Goal: Task Accomplishment & Management: Use online tool/utility

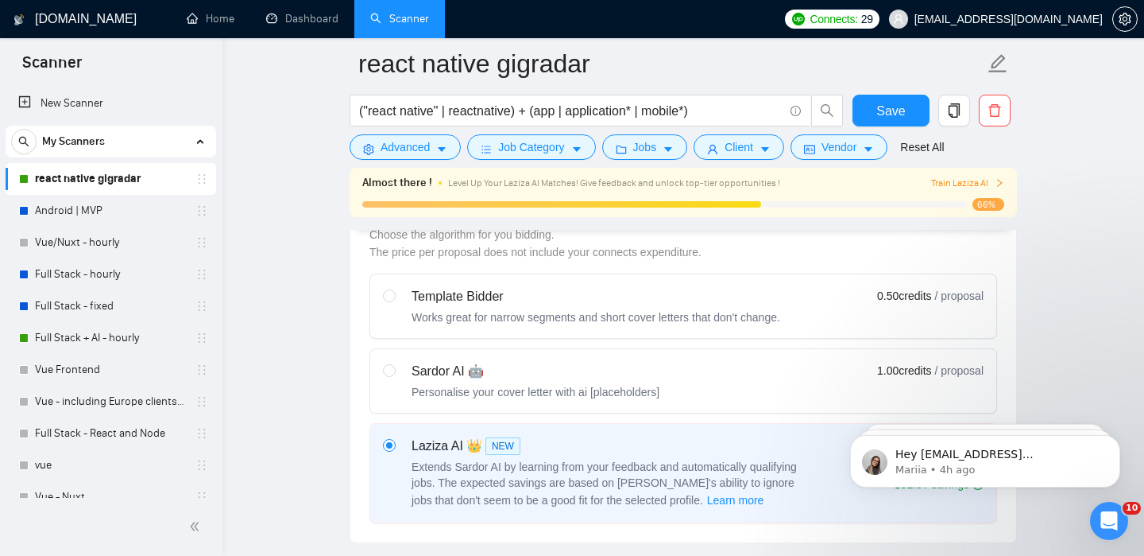
scroll to position [468, 0]
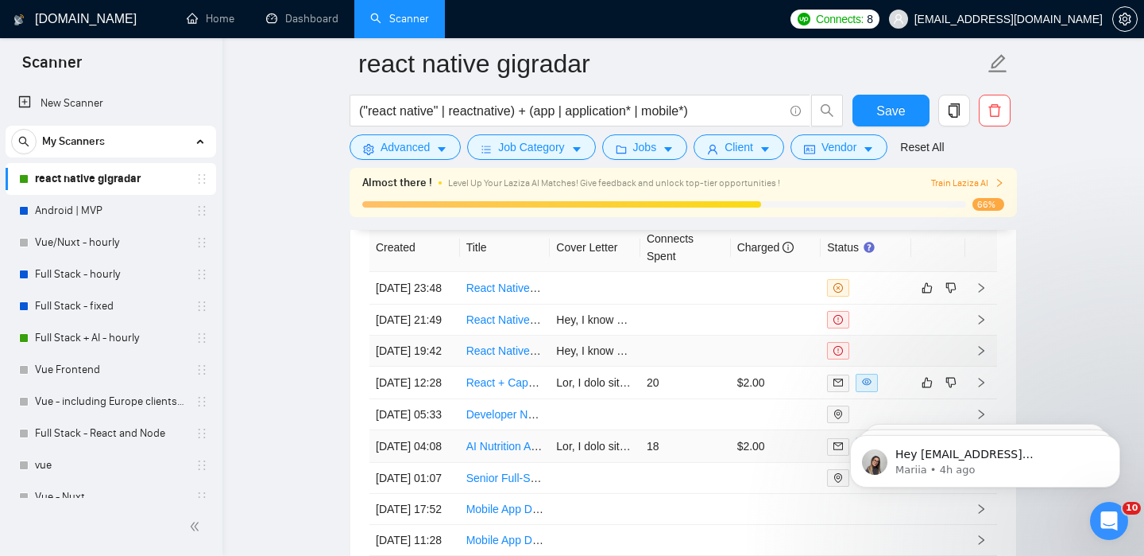
scroll to position [4321, 0]
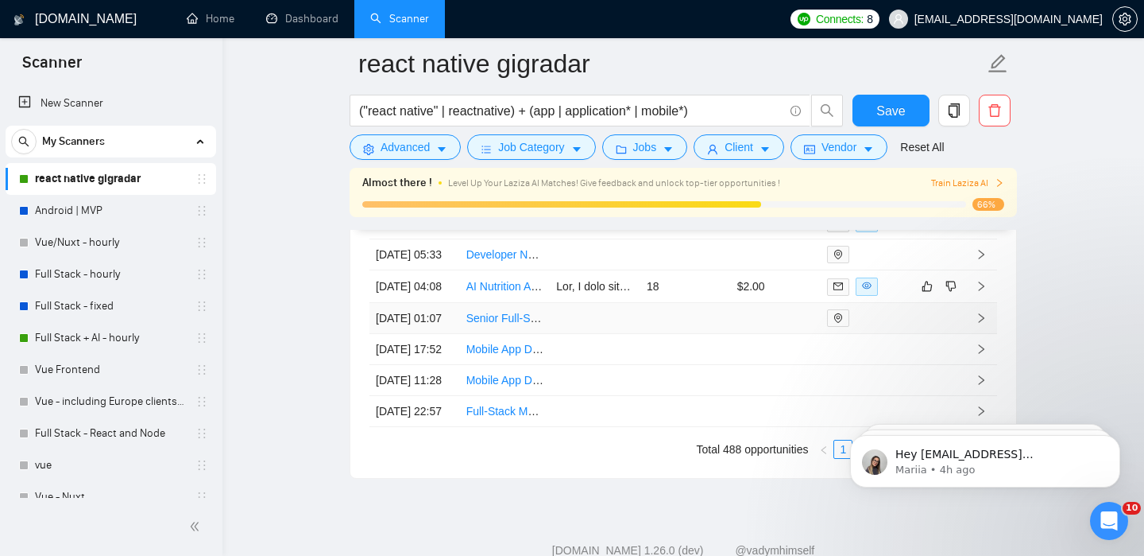
scroll to position [4470, 0]
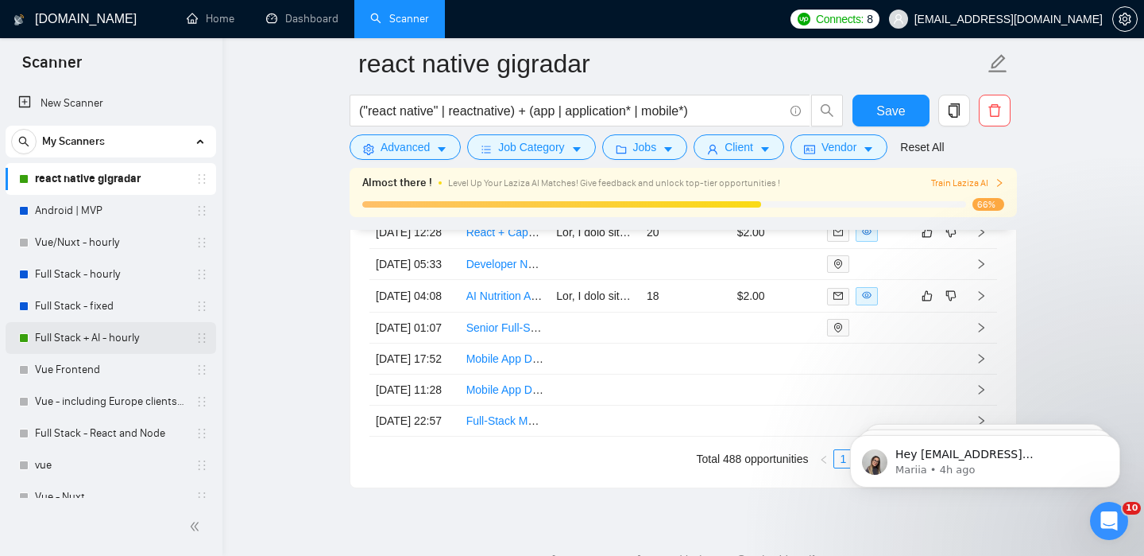
click at [62, 339] on link "Full Stack + AI - hourly" at bounding box center [110, 338] width 151 height 32
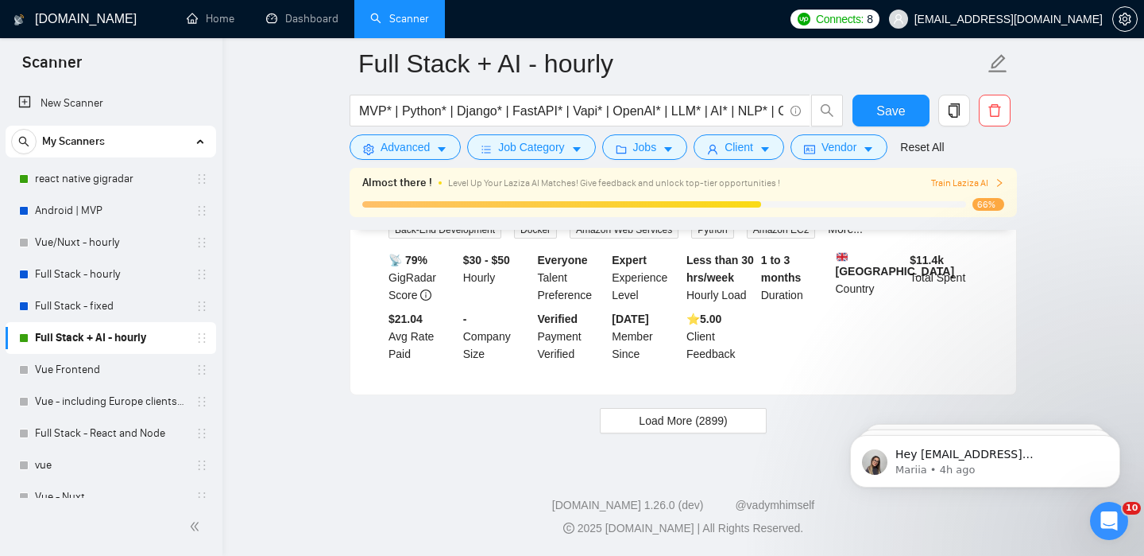
scroll to position [3527, 0]
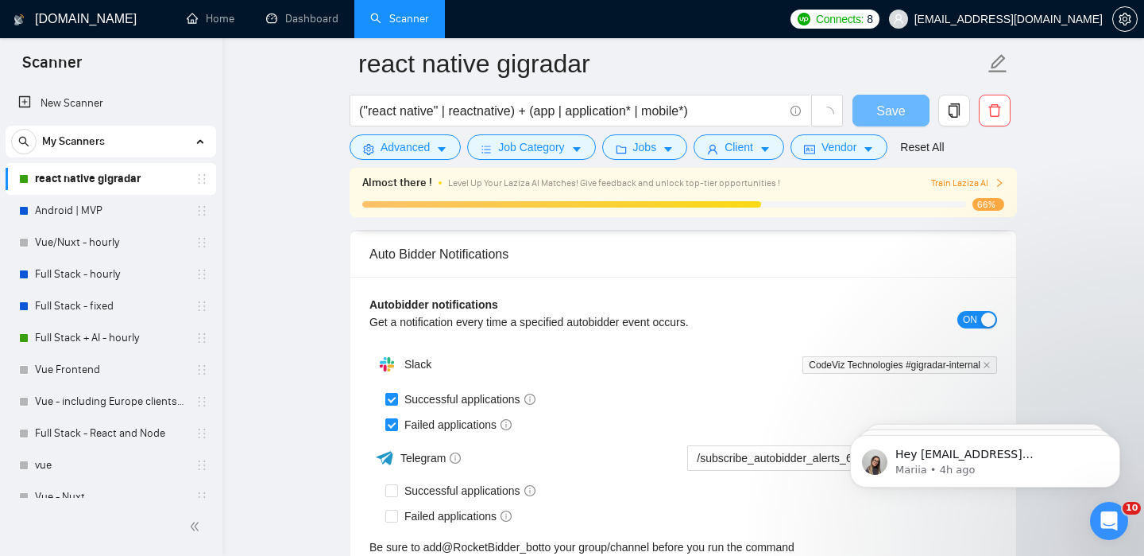
scroll to position [321, 0]
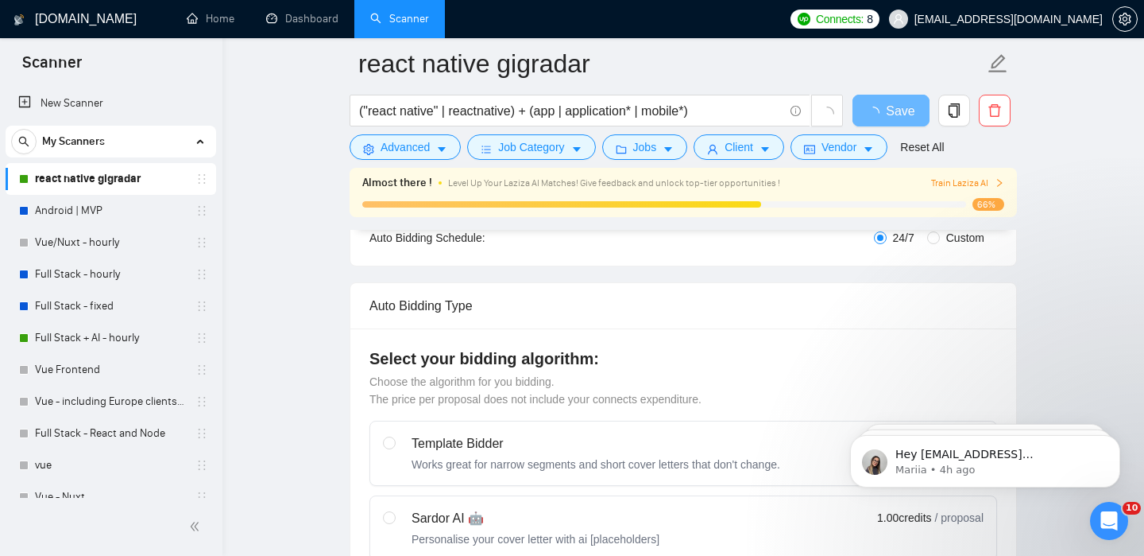
click at [709, 317] on div "Auto Bidding Type" at bounding box center [684, 305] width 628 height 45
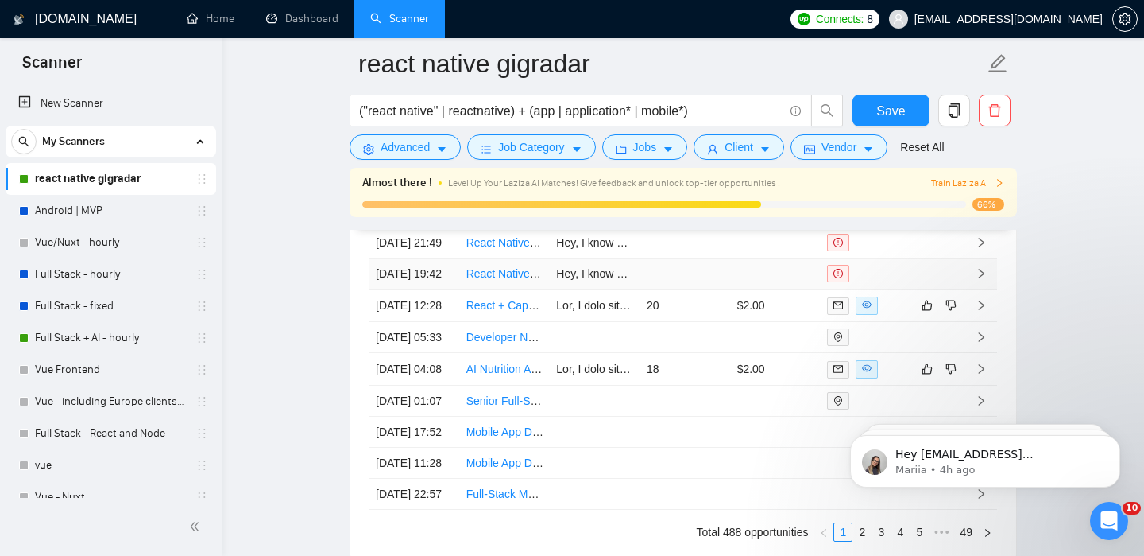
scroll to position [4401, 0]
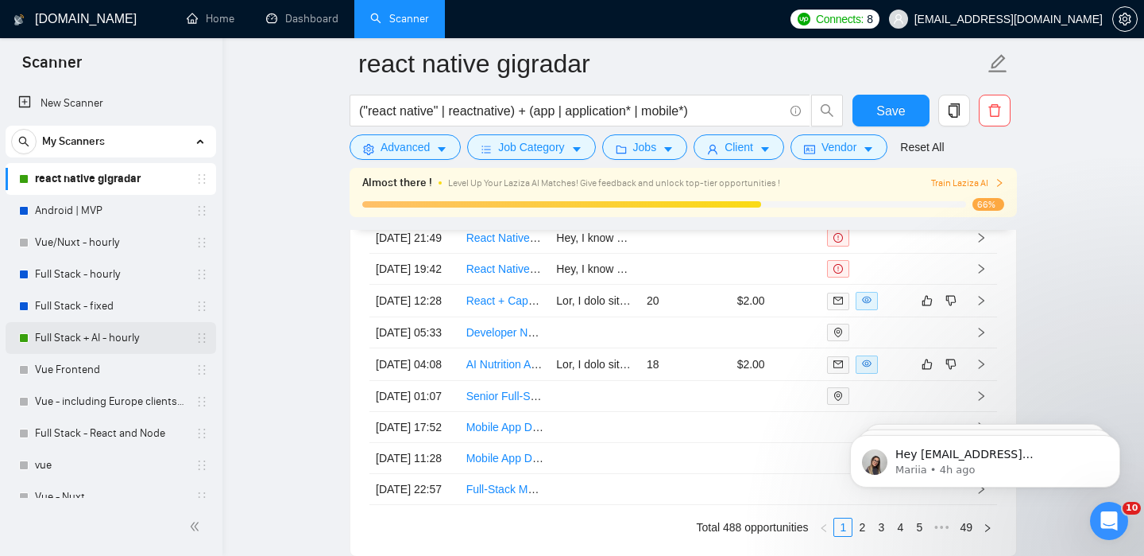
click at [60, 325] on link "Full Stack + AI - hourly" at bounding box center [110, 338] width 151 height 32
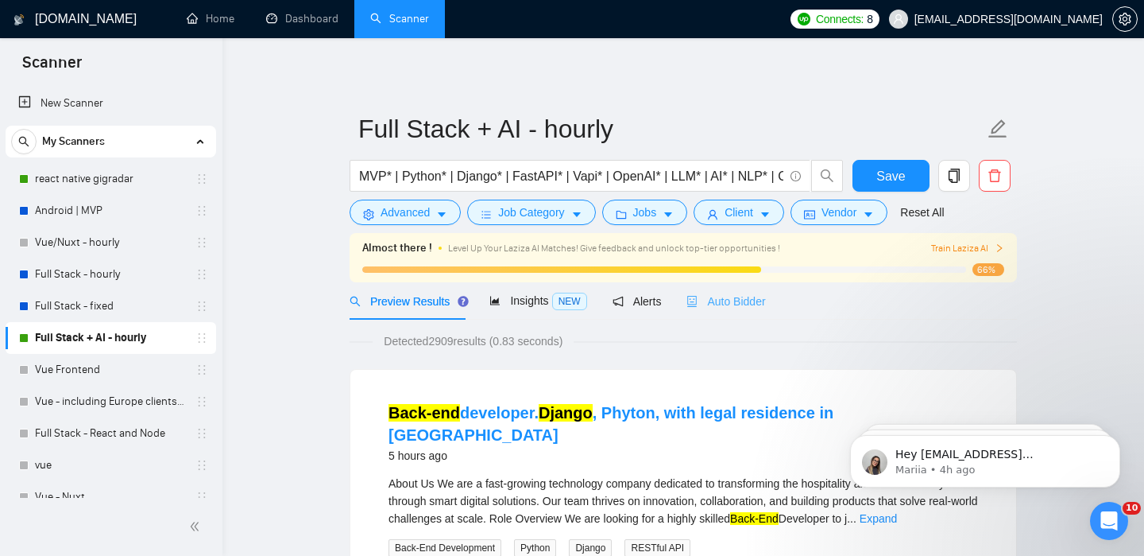
click at [703, 315] on div "Auto Bidder" at bounding box center [726, 300] width 79 height 37
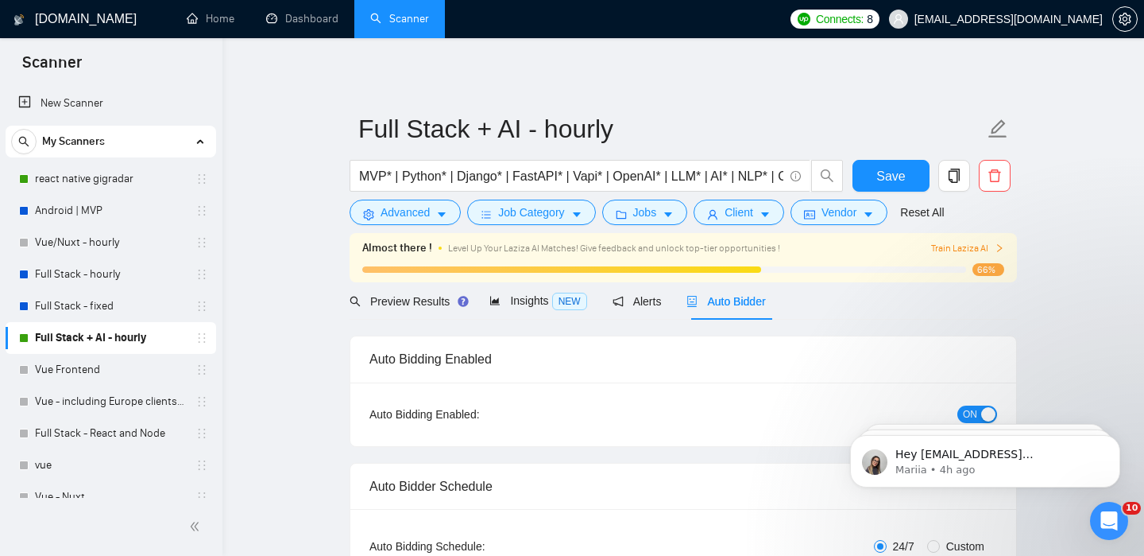
checkbox input "true"
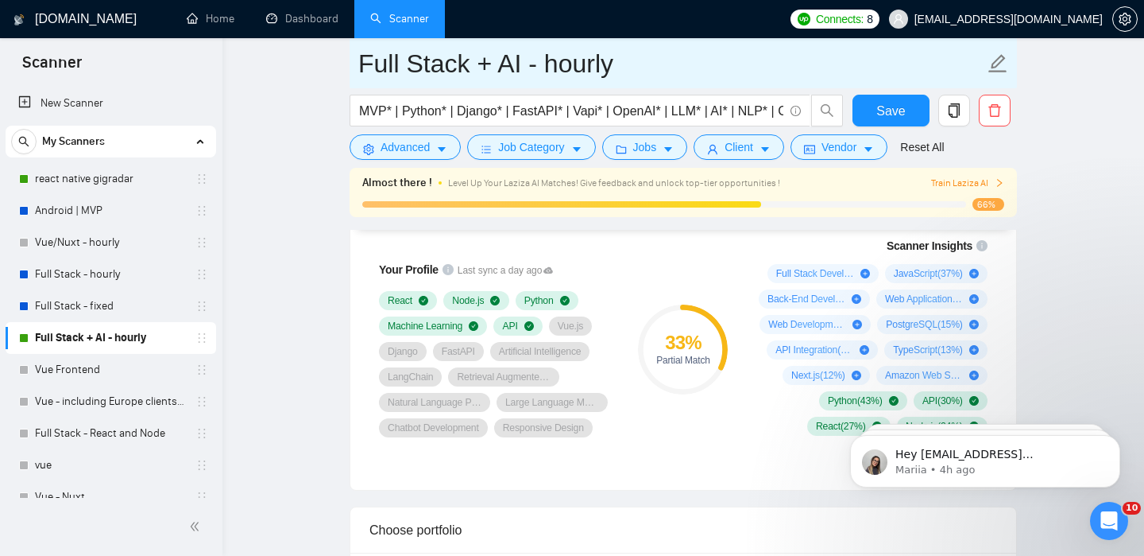
scroll to position [718, 0]
